Goal: Communication & Community: Answer question/provide support

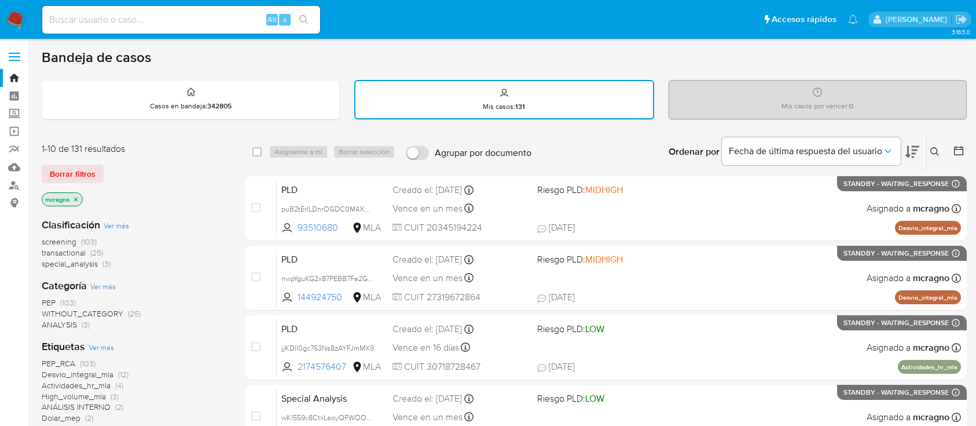
scroll to position [154, 0]
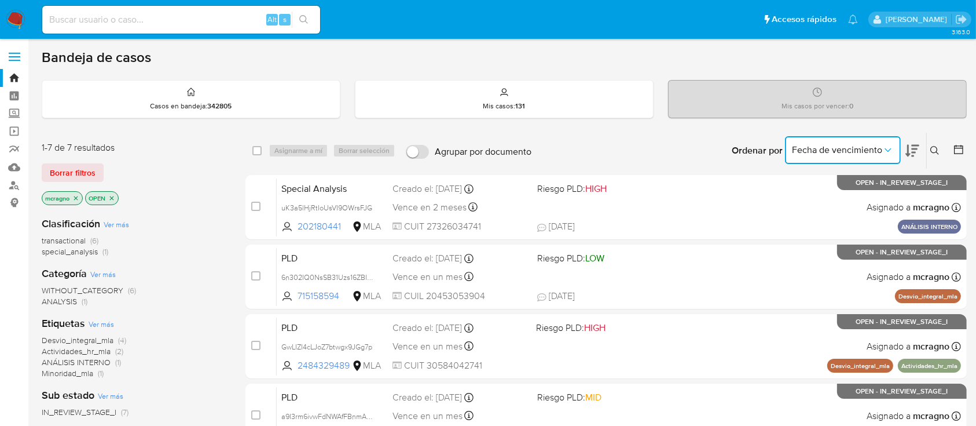
click at [851, 152] on span "Fecha de vencimiento" at bounding box center [837, 150] width 90 height 12
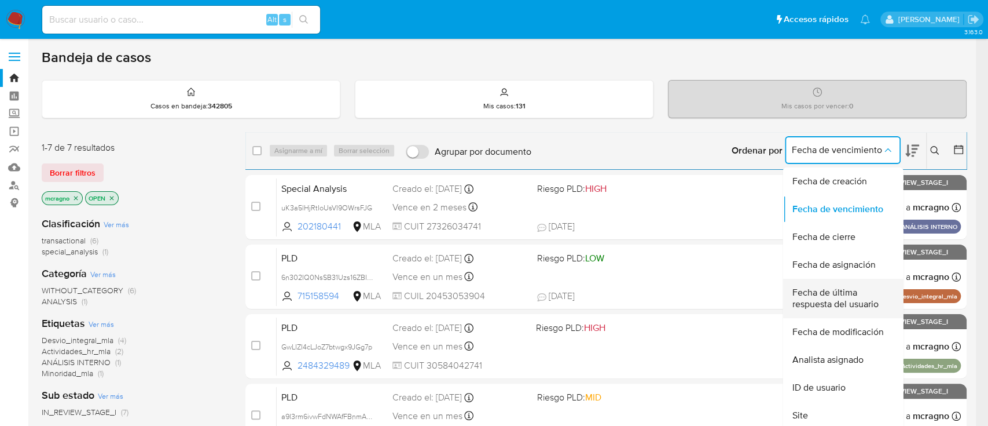
click at [825, 289] on span "Fecha de última respuesta del usuario" at bounding box center [839, 298] width 95 height 23
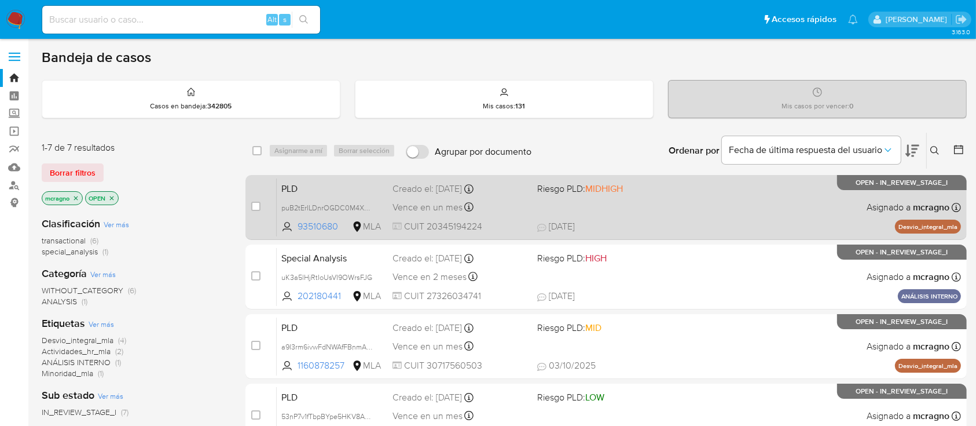
click at [719, 207] on div "PLD puB2tErILDnrOGDC0M4XXbKd 93510680 MLA Riesgo PLD: MIDHIGH Creado el: 12/09/…" at bounding box center [619, 207] width 684 height 58
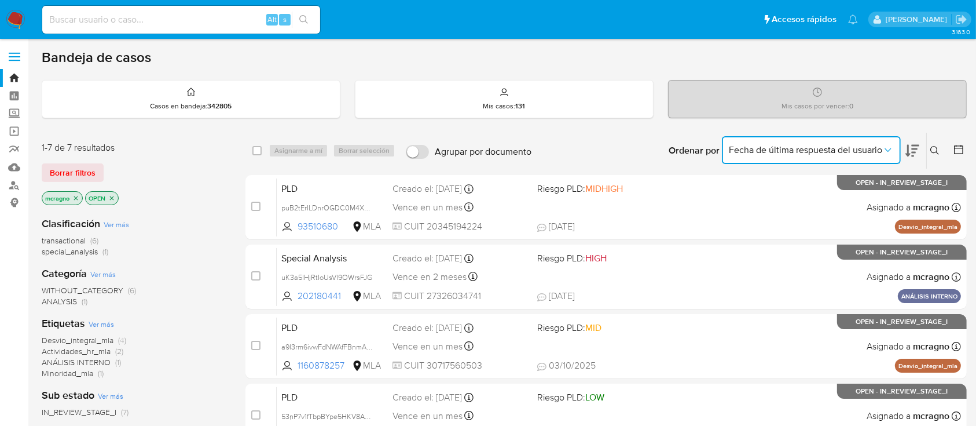
click at [836, 149] on span "Fecha de última respuesta del usuario" at bounding box center [805, 150] width 153 height 12
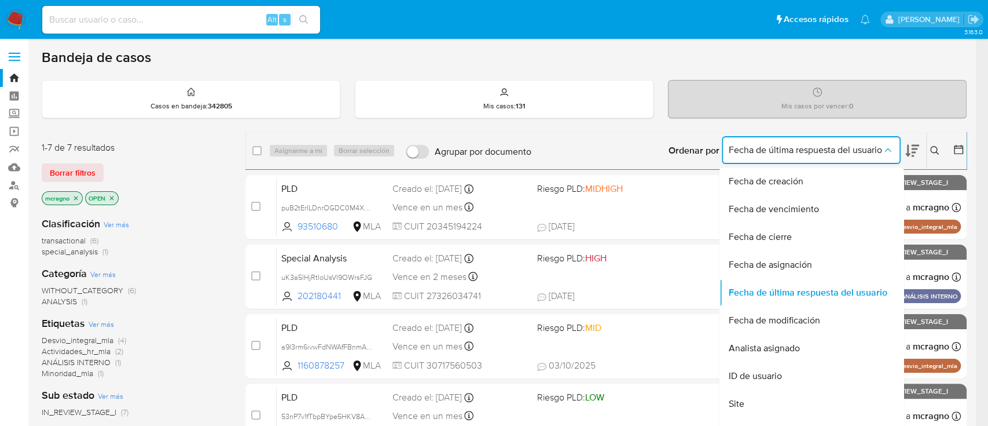
click at [836, 149] on span "Fecha de última respuesta del usuario" at bounding box center [805, 150] width 153 height 12
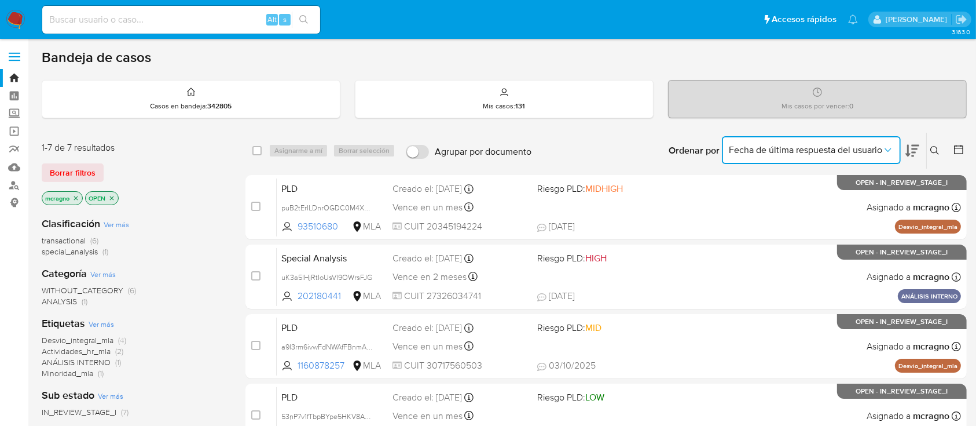
drag, startPoint x: 778, startPoint y: 140, endPoint x: 778, endPoint y: 155, distance: 14.5
click at [778, 143] on button "Fecha de última respuesta del usuario" at bounding box center [811, 150] width 179 height 28
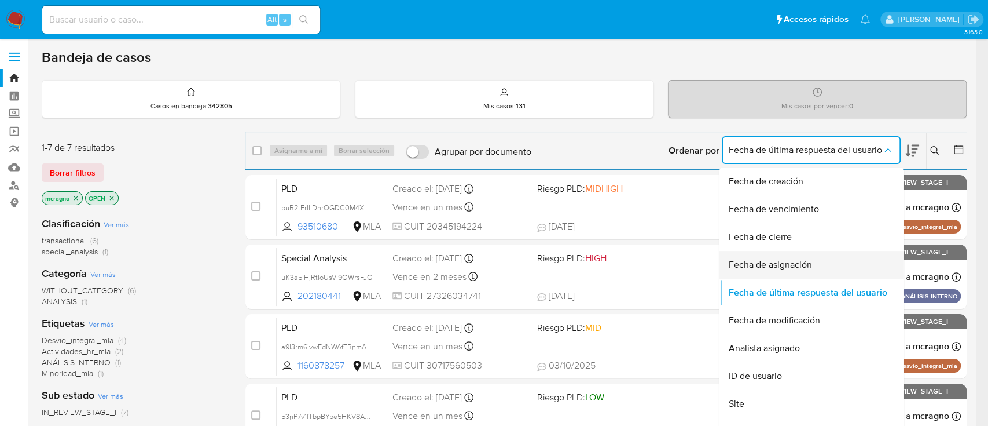
click at [759, 259] on span "Fecha de asignación" at bounding box center [770, 265] width 83 height 12
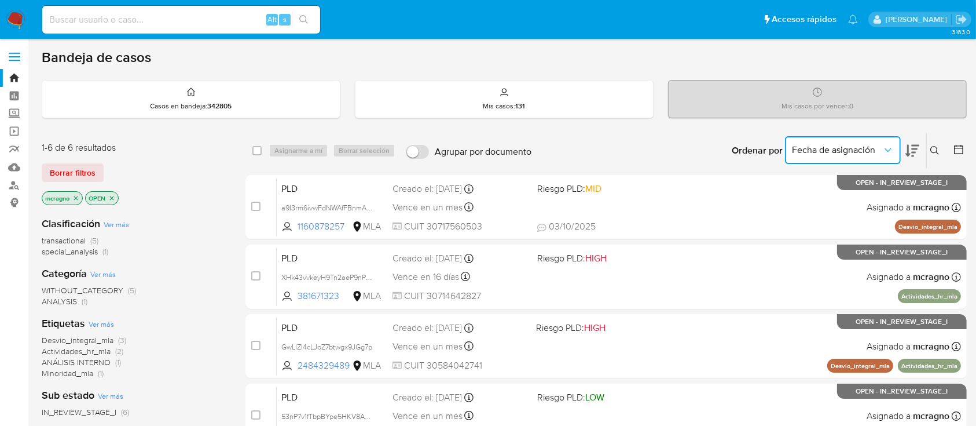
click at [793, 151] on span "Fecha de asignación" at bounding box center [837, 150] width 90 height 12
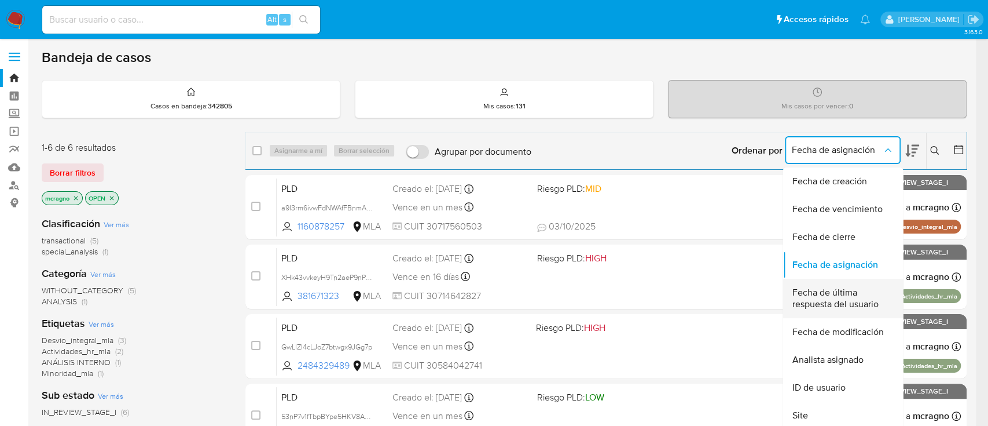
click at [826, 305] on span "Fecha de última respuesta del usuario" at bounding box center [839, 298] width 95 height 23
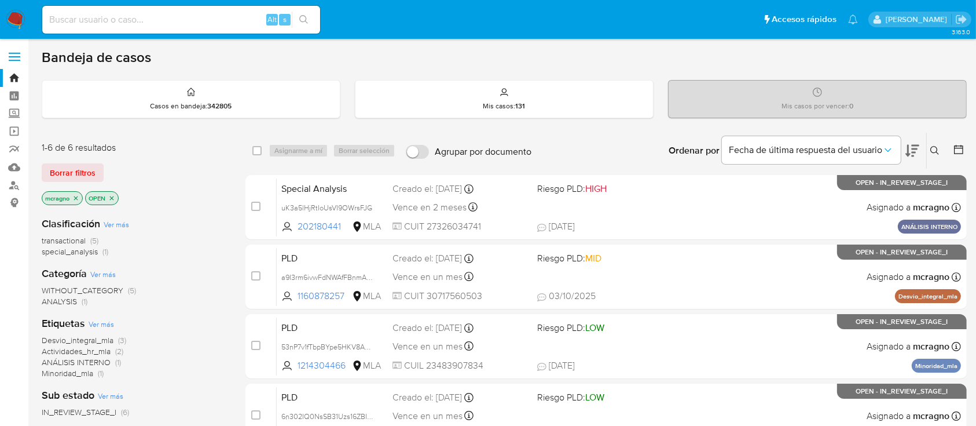
click at [114, 199] on icon "close-filter" at bounding box center [111, 198] width 7 height 7
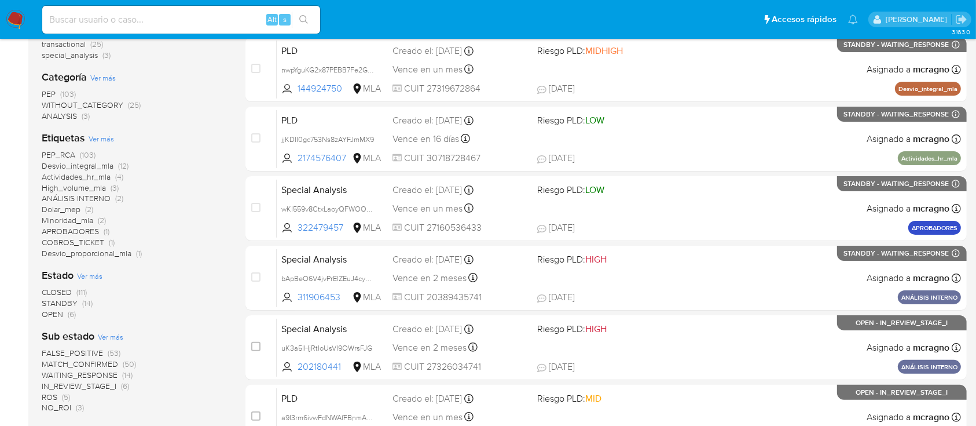
scroll to position [232, 0]
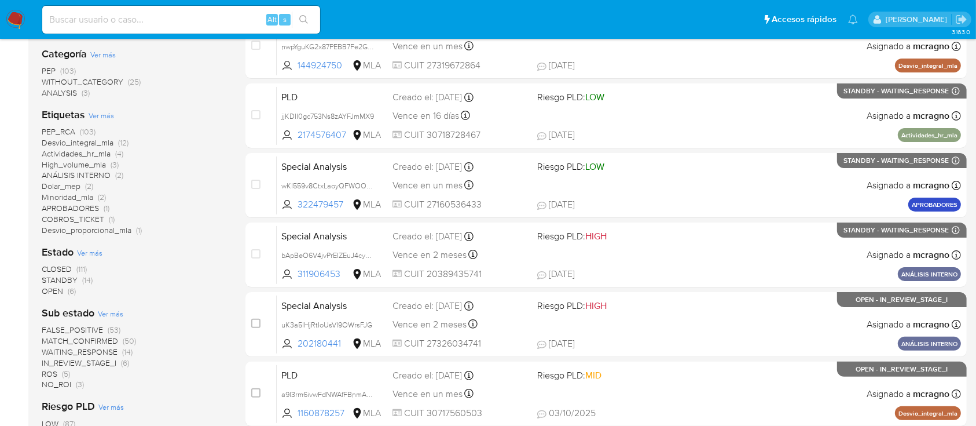
click at [64, 289] on span "OPEN (6)" at bounding box center [59, 290] width 34 height 11
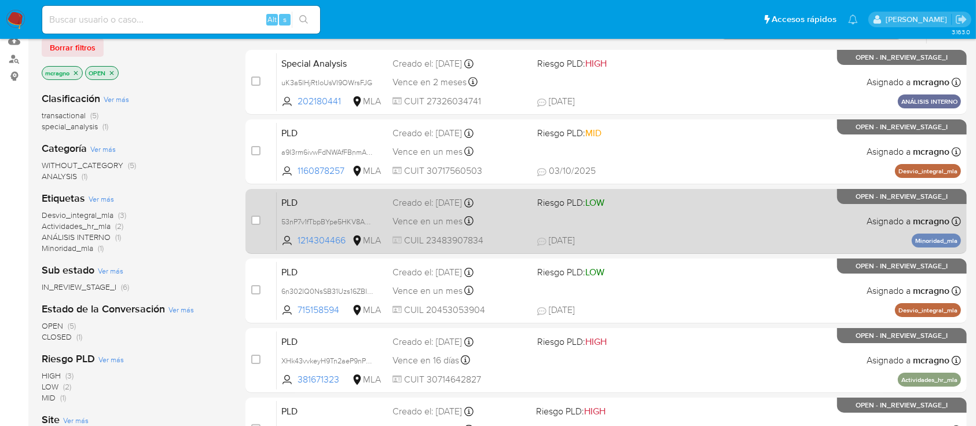
scroll to position [125, 0]
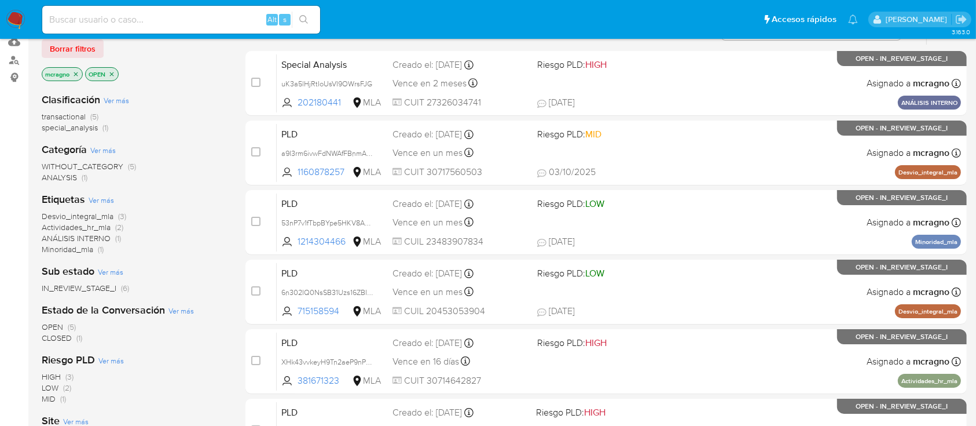
click at [114, 74] on icon "close-filter" at bounding box center [111, 74] width 7 height 7
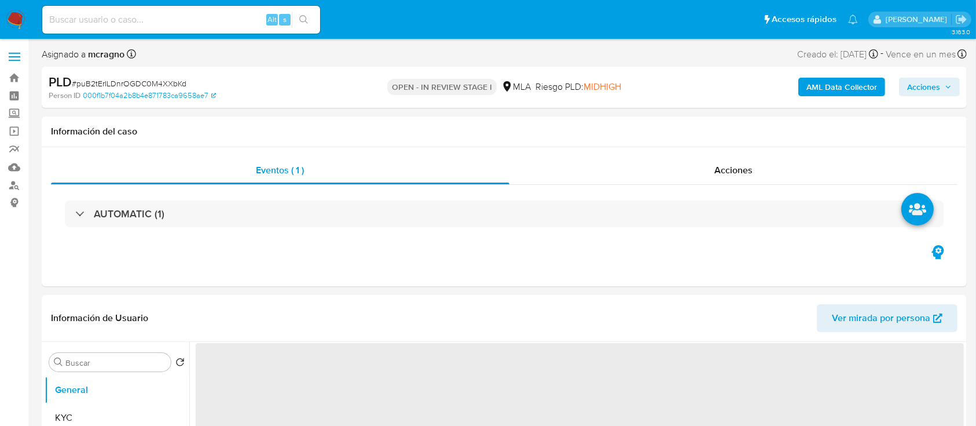
select select "10"
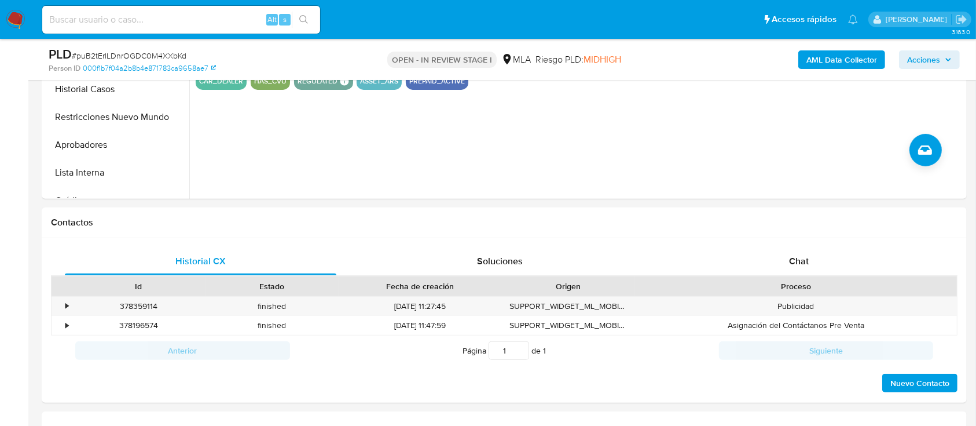
scroll to position [463, 0]
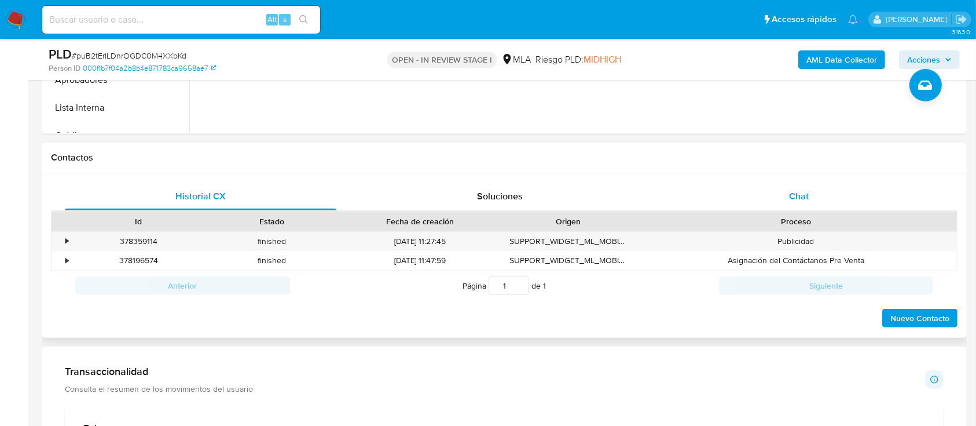
click at [834, 210] on div "Chat" at bounding box center [799, 196] width 272 height 28
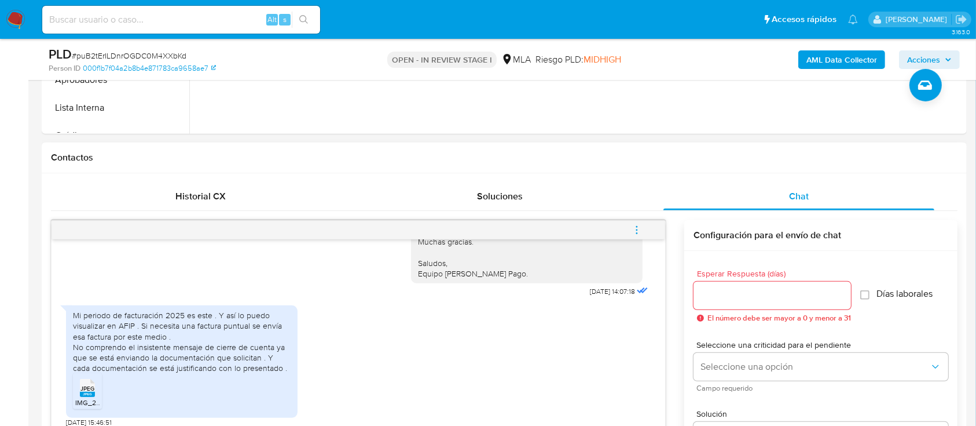
scroll to position [540, 0]
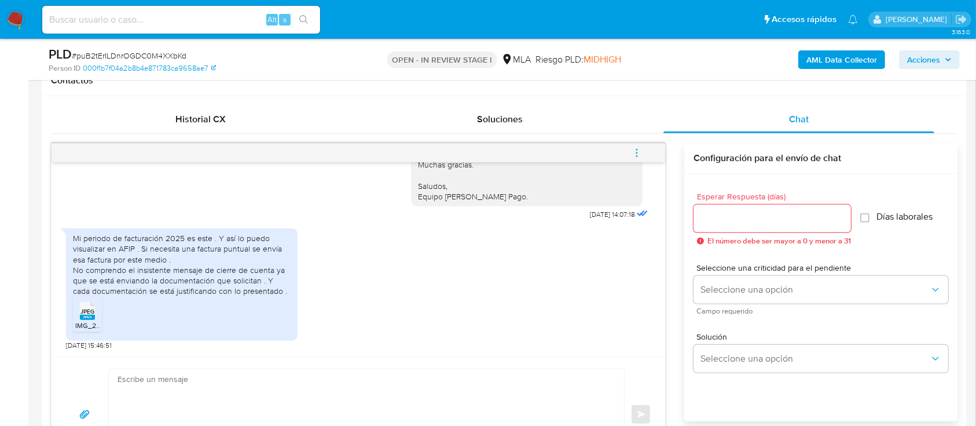
click at [85, 316] on rect at bounding box center [87, 316] width 15 height 5
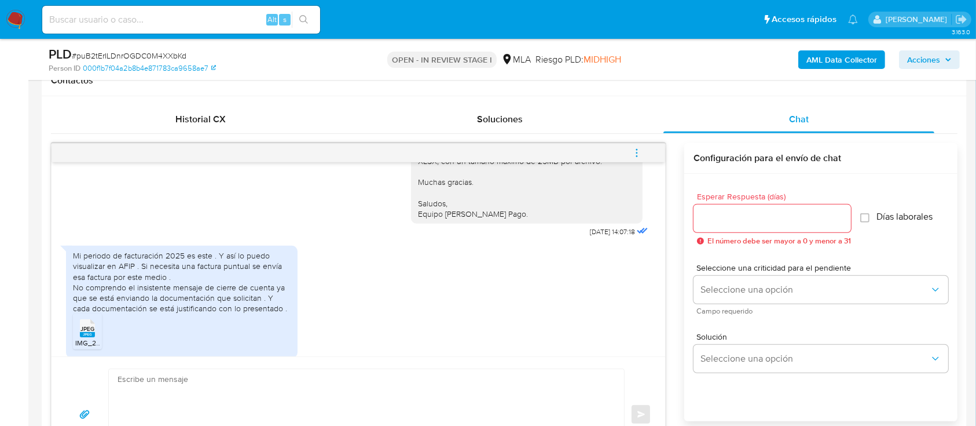
scroll to position [1920, 0]
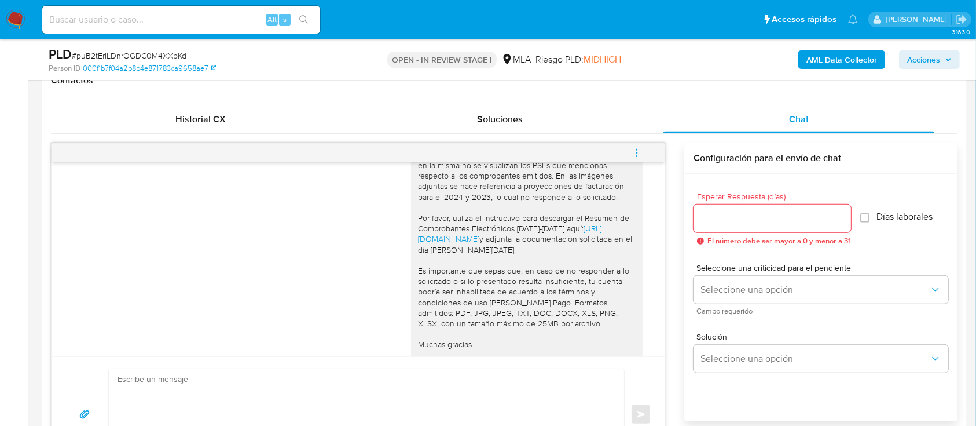
drag, startPoint x: 424, startPoint y: 185, endPoint x: 599, endPoint y: 184, distance: 174.3
click at [599, 184] on div "Hola [PERSON_NAME], Muchas gracias por la documentacion aportada, no obstante, …" at bounding box center [527, 255] width 218 height 253
copy div "[PERSON_NAME],"
click at [430, 380] on textarea at bounding box center [364, 414] width 492 height 91
paste textarea "[PERSON_NAME],"
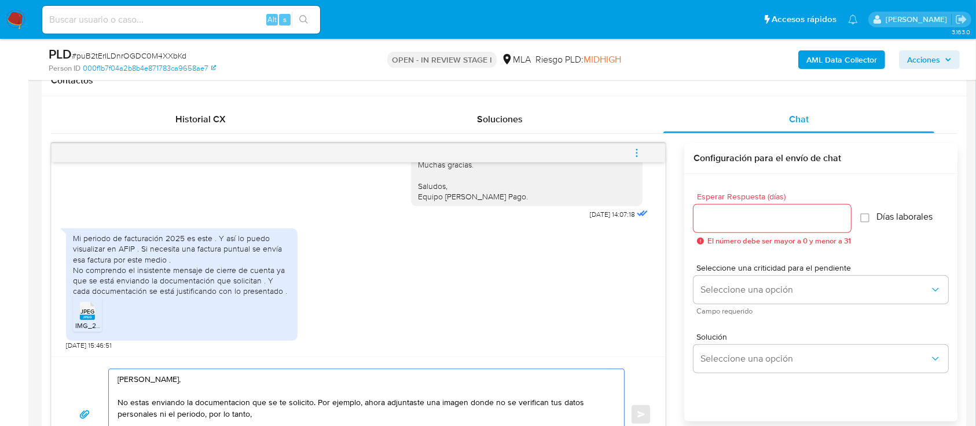
scroll to position [617, 0]
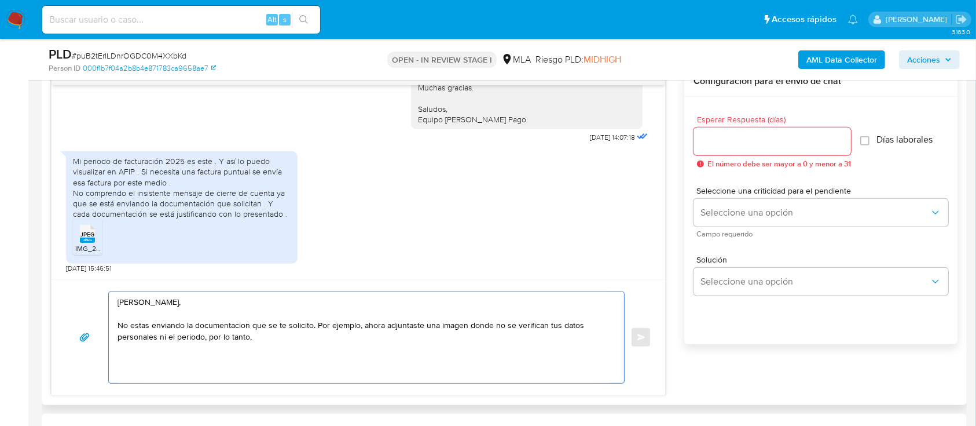
drag, startPoint x: 251, startPoint y: 344, endPoint x: 208, endPoint y: 340, distance: 43.6
click at [208, 340] on textarea "[PERSON_NAME], No estas enviando la documentacion que se te solicito. Por ejemp…" at bounding box center [364, 337] width 492 height 91
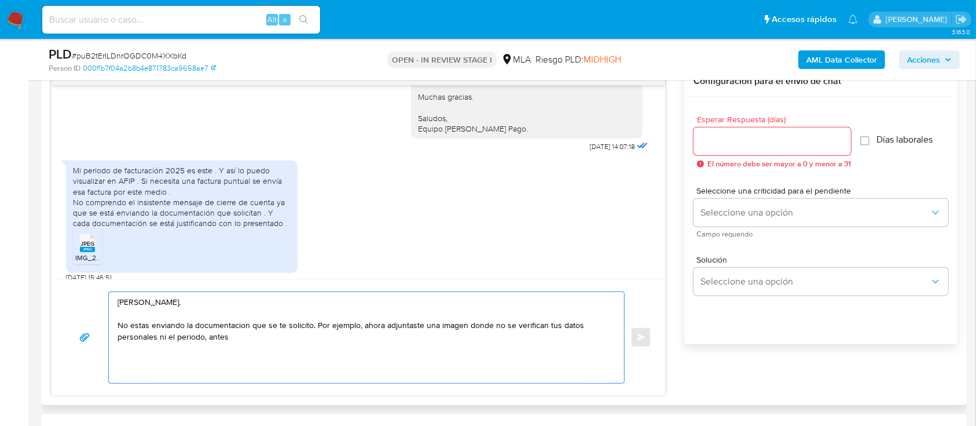
scroll to position [1920, 0]
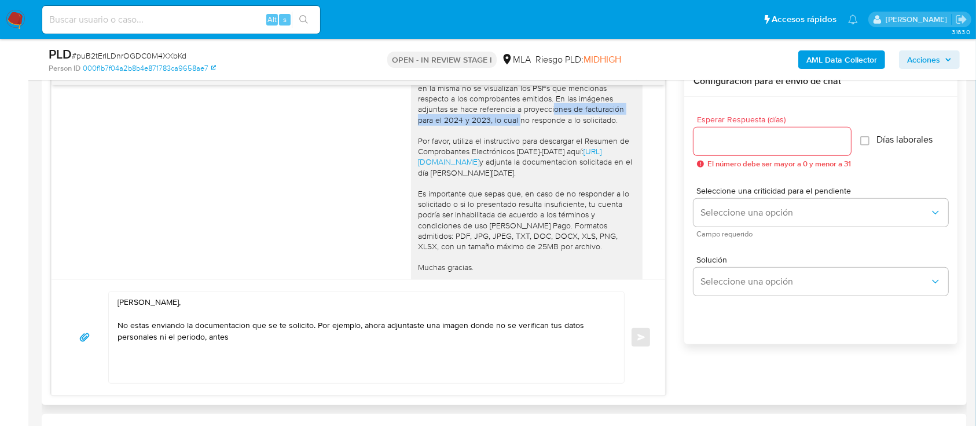
drag, startPoint x: 504, startPoint y: 160, endPoint x: 476, endPoint y: 172, distance: 30.3
click at [476, 172] on div "Hola [PERSON_NAME], Muchas gracias por la documentacion aportada, no obstante, …" at bounding box center [527, 178] width 218 height 253
copy div "a proyecciones de facturación para el 2024 y 2023"
click at [360, 343] on textarea "[PERSON_NAME], No estas enviando la documentacion que se te solicito. Por ejemp…" at bounding box center [364, 337] width 492 height 91
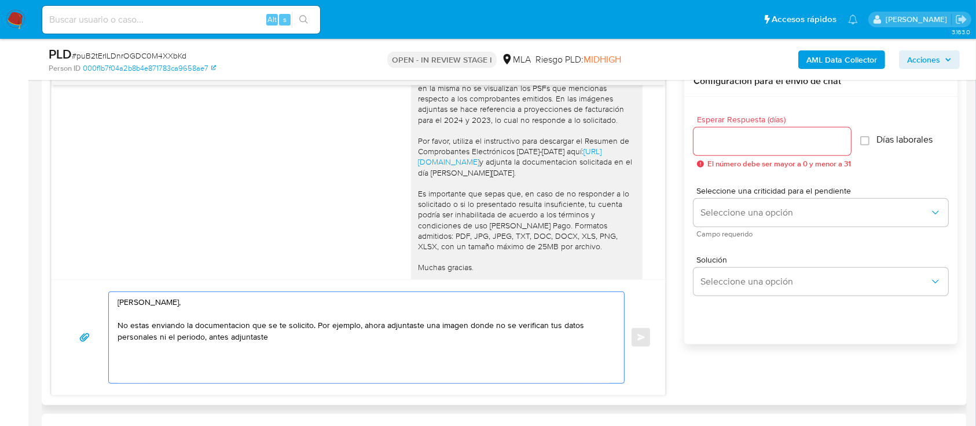
paste textarea "a proyecciones de facturación para el 2024 y 2023"
drag, startPoint x: 269, startPoint y: 336, endPoint x: 380, endPoint y: 336, distance: 111.2
click at [270, 335] on textarea "[PERSON_NAME], No estas enviando la documentacion que se te solicito. Por ejemp…" at bounding box center [364, 337] width 492 height 91
click at [602, 337] on textarea "[PERSON_NAME], No estas enviando la documentacion que se te solicito. Por ejemp…" at bounding box center [364, 337] width 492 height 91
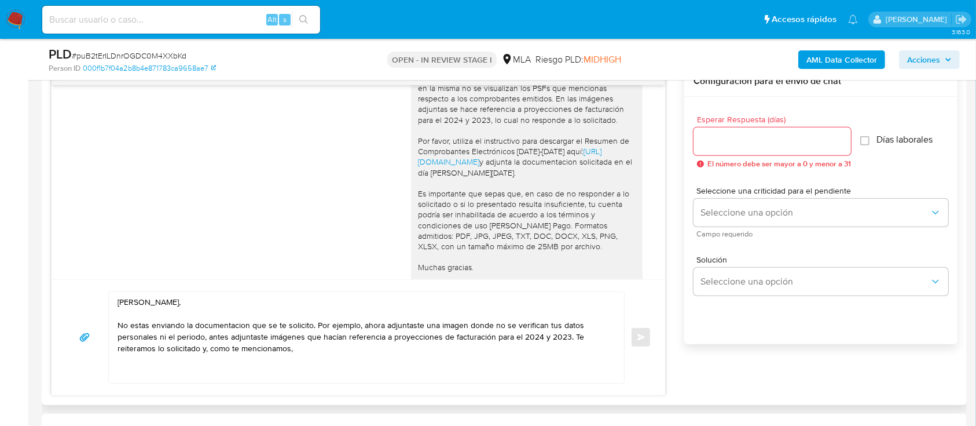
drag, startPoint x: 442, startPoint y: 192, endPoint x: 577, endPoint y: 201, distance: 134.6
click at [577, 201] on div "Hola [PERSON_NAME], Muchas gracias por la documentacion aportada, no obstante, …" at bounding box center [527, 178] width 218 height 253
copy div "utiliza el instructivo para descargar el Resumen de Comprobantes Electrónicos […"
click at [383, 350] on textarea "[PERSON_NAME], No estas enviando la documentacion que se te solicito. Por ejemp…" at bounding box center [364, 337] width 492 height 91
paste textarea "utiliza el instructivo para descargar el Resumen de Comprobantes Electrónicos […"
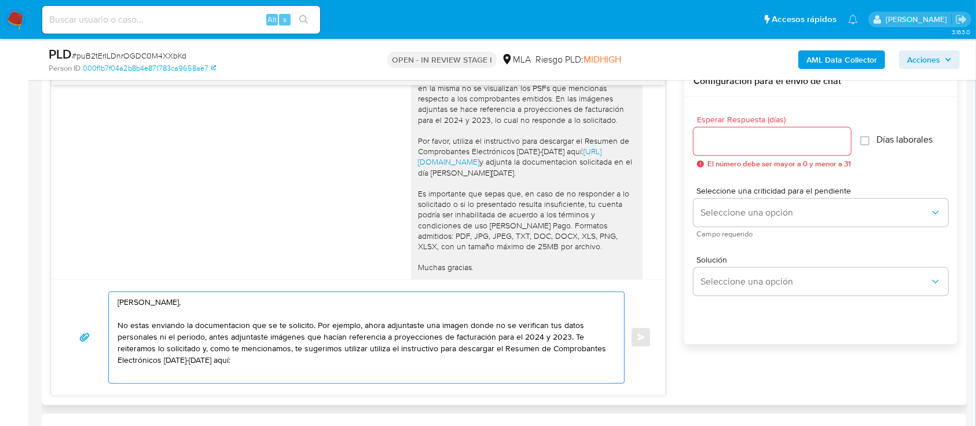
click at [375, 350] on textarea "[PERSON_NAME], No estas enviando la documentacion que se te solicito. Por ejemp…" at bounding box center [364, 337] width 492 height 91
click at [348, 373] on textarea "[PERSON_NAME], No estas enviando la documentacion que se te solicito. Por ejemp…" at bounding box center [364, 337] width 492 height 91
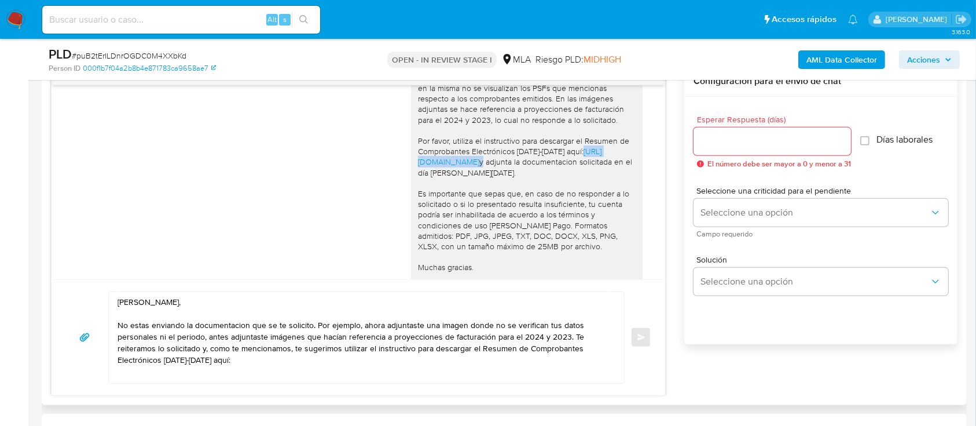
drag, startPoint x: 404, startPoint y: 214, endPoint x: 434, endPoint y: 300, distance: 90.6
click at [569, 210] on div "Hola [PERSON_NAME], Muchas gracias por la documentacion aportada, no obstante, …" at bounding box center [527, 178] width 232 height 262
copy div "[URL][DOMAIN_NAME]"
click at [317, 361] on textarea "[PERSON_NAME], No estas enviando la documentacion que se te solicito. Por ejemp…" at bounding box center [364, 337] width 492 height 91
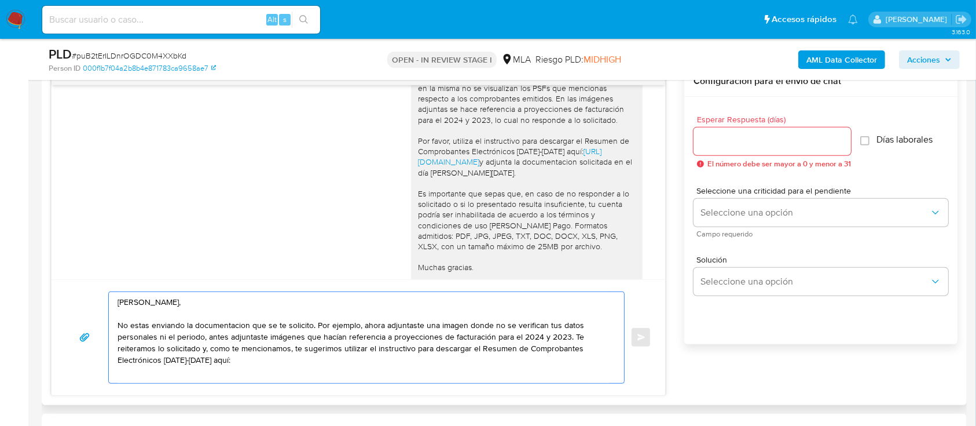
paste textarea "[URL][DOMAIN_NAME]"
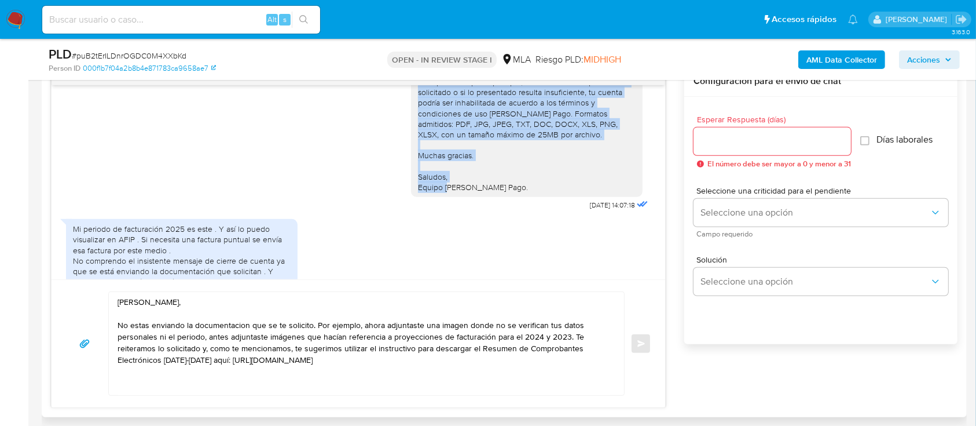
scroll to position [1997, 0]
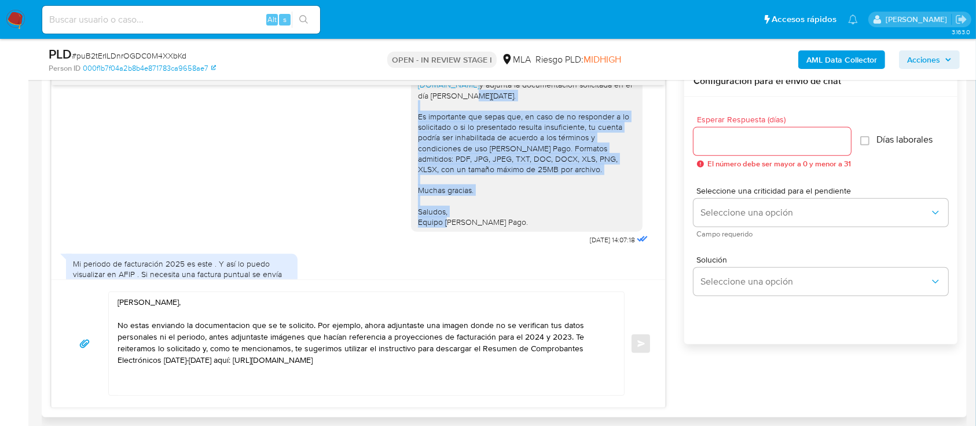
drag, startPoint x: 500, startPoint y: 194, endPoint x: 399, endPoint y: 167, distance: 104.2
click at [411, 167] on div "Hola [PERSON_NAME], Muchas gracias por la documentacion aportada, no obstante, …" at bounding box center [527, 101] width 232 height 262
copy div "Es importante que sepas que, en caso de no responder a lo solicitado o si lo pr…"
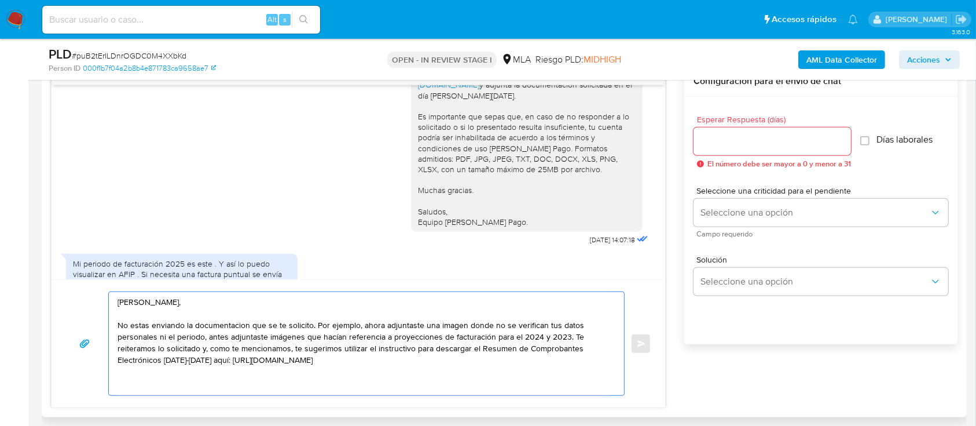
click at [399, 380] on textarea "[PERSON_NAME], No estas enviando la documentacion que se te solicito. Por ejemp…" at bounding box center [364, 343] width 492 height 103
paste textarea "Es importante que sepas que, en caso de no responder a lo solicitado o si lo pr…"
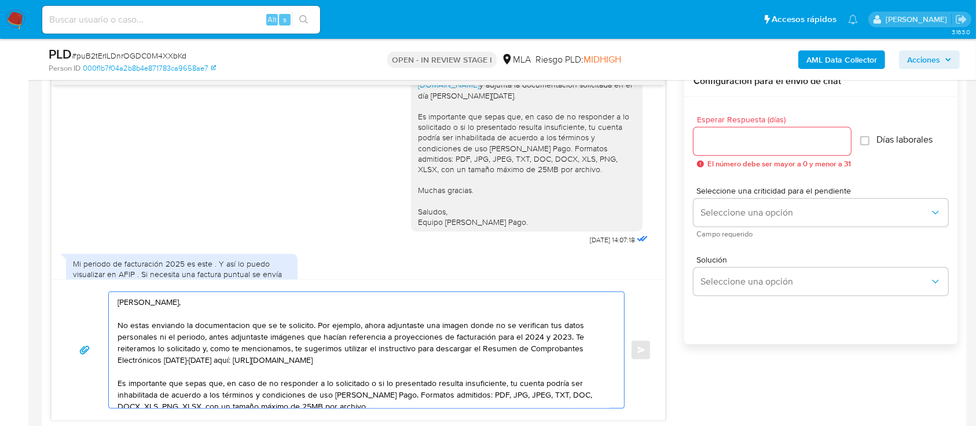
scroll to position [65, 0]
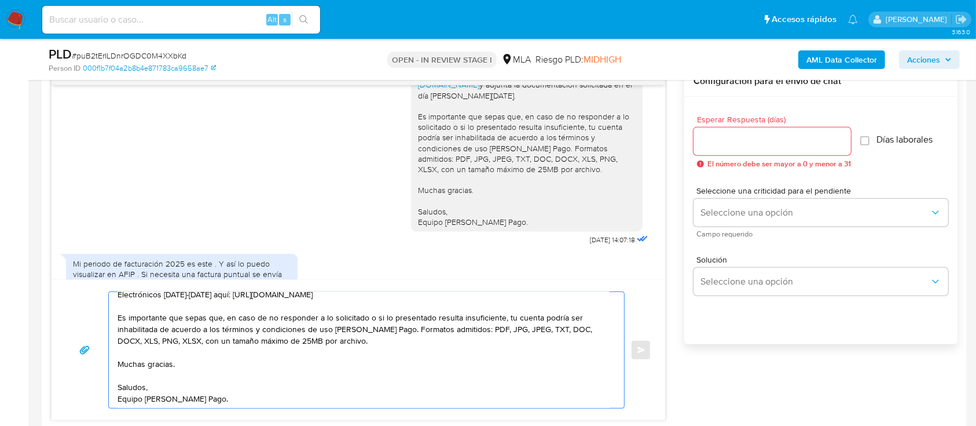
click at [371, 352] on textarea "[PERSON_NAME], No estas enviando la documentacion que se te solicito. Por ejemp…" at bounding box center [364, 350] width 492 height 116
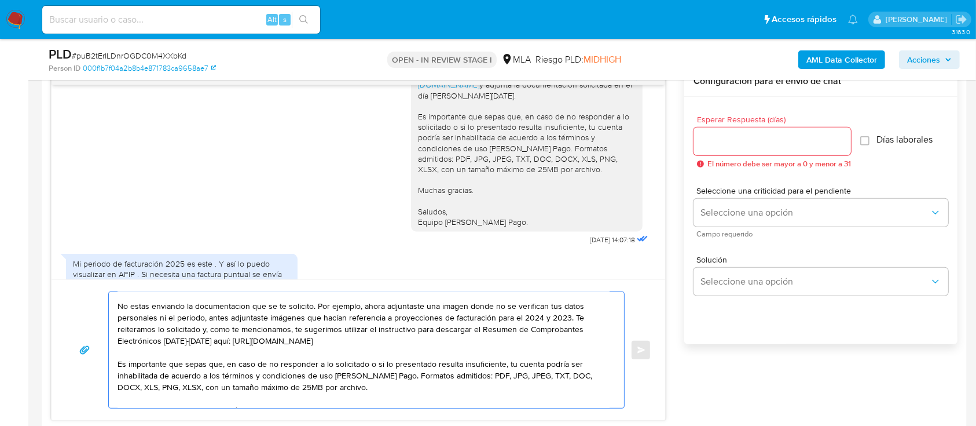
scroll to position [0, 0]
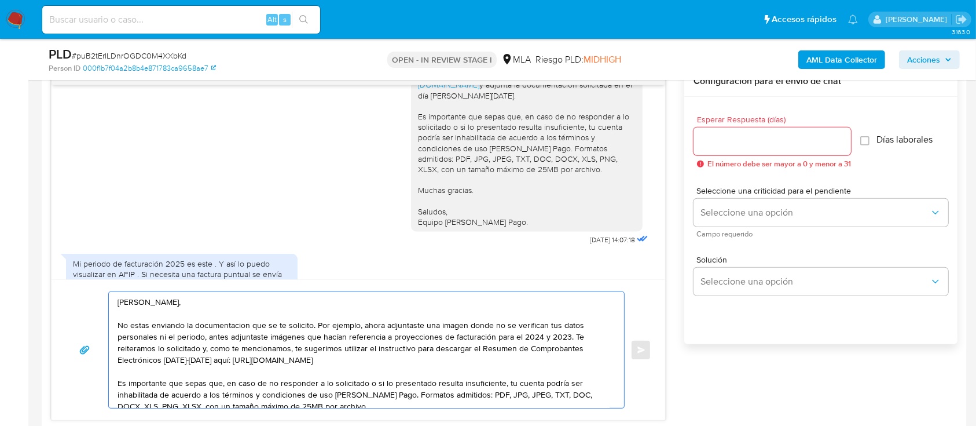
type textarea "[PERSON_NAME], No estas enviando la documentacion que se te solicito. Por ejemp…"
click at [764, 134] on input "Esperar Respuesta (días)" at bounding box center [772, 141] width 157 height 15
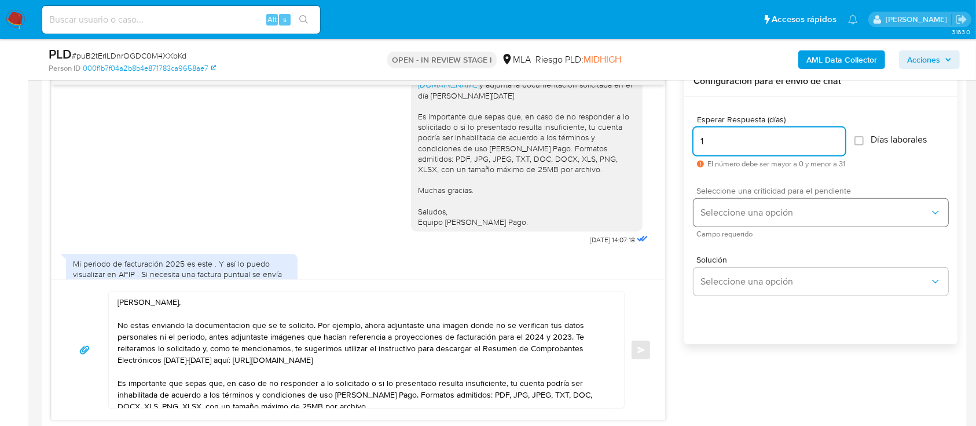
type input "1"
click at [742, 220] on button "Seleccione una opción" at bounding box center [821, 213] width 255 height 28
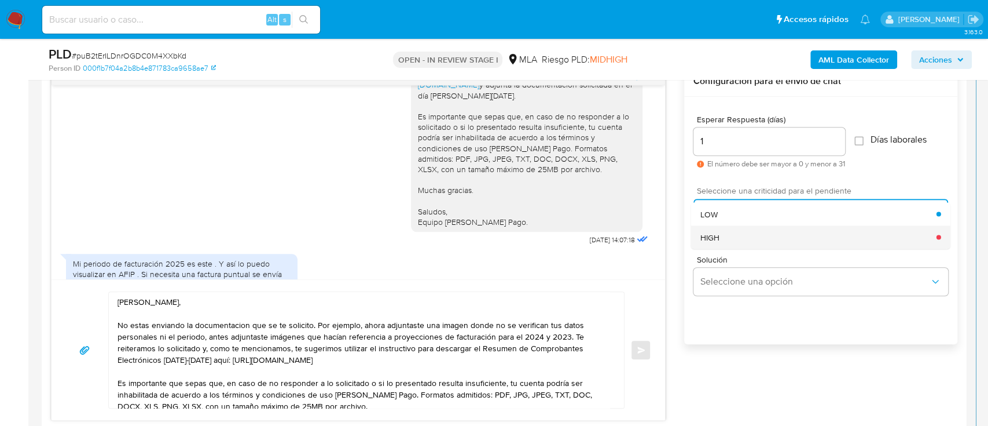
click at [717, 233] on span "HIGH" at bounding box center [710, 237] width 19 height 10
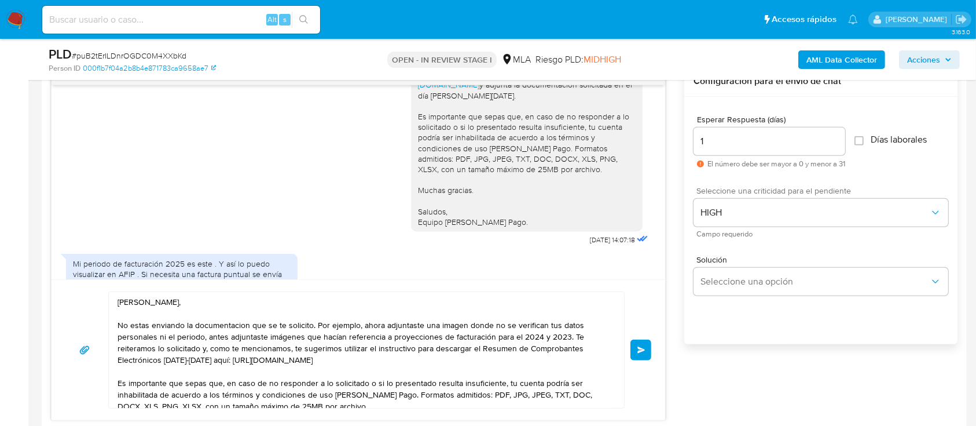
click at [647, 349] on button "Enviar" at bounding box center [640, 349] width 21 height 21
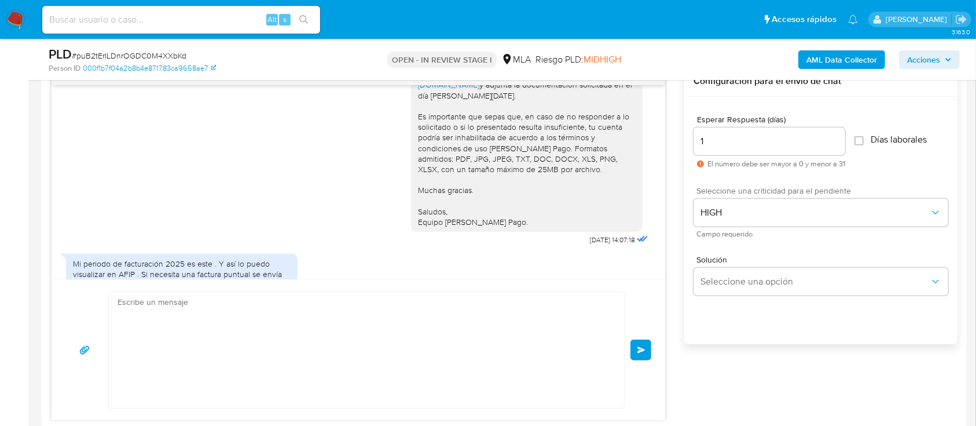
scroll to position [2437, 0]
